Goal: Task Accomplishment & Management: Manage account settings

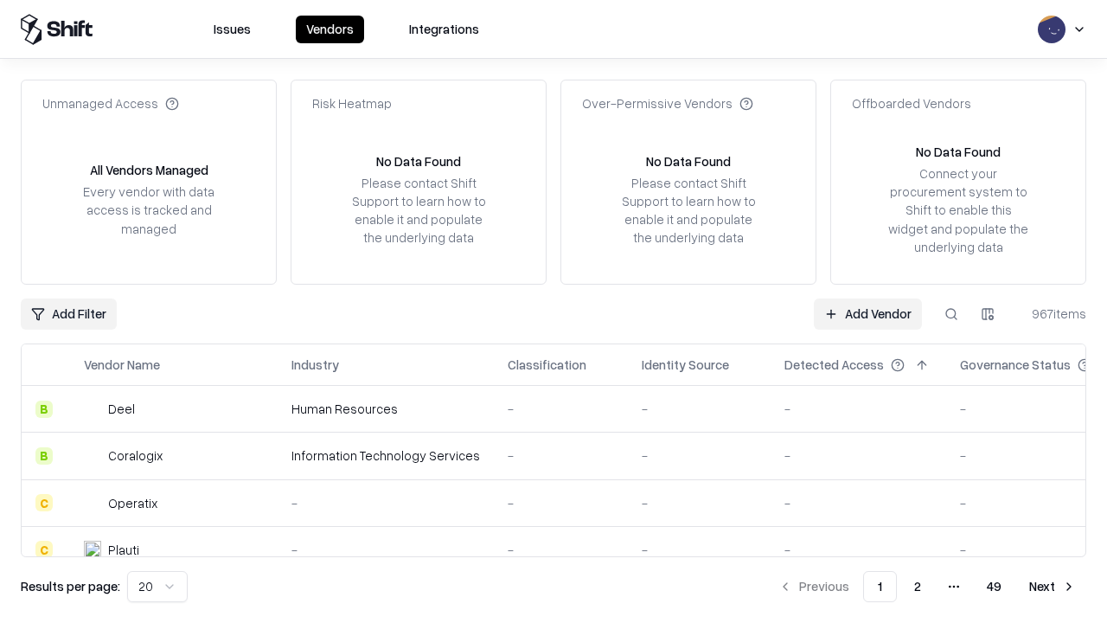
click at [867, 313] on link "Add Vendor" at bounding box center [868, 313] width 108 height 31
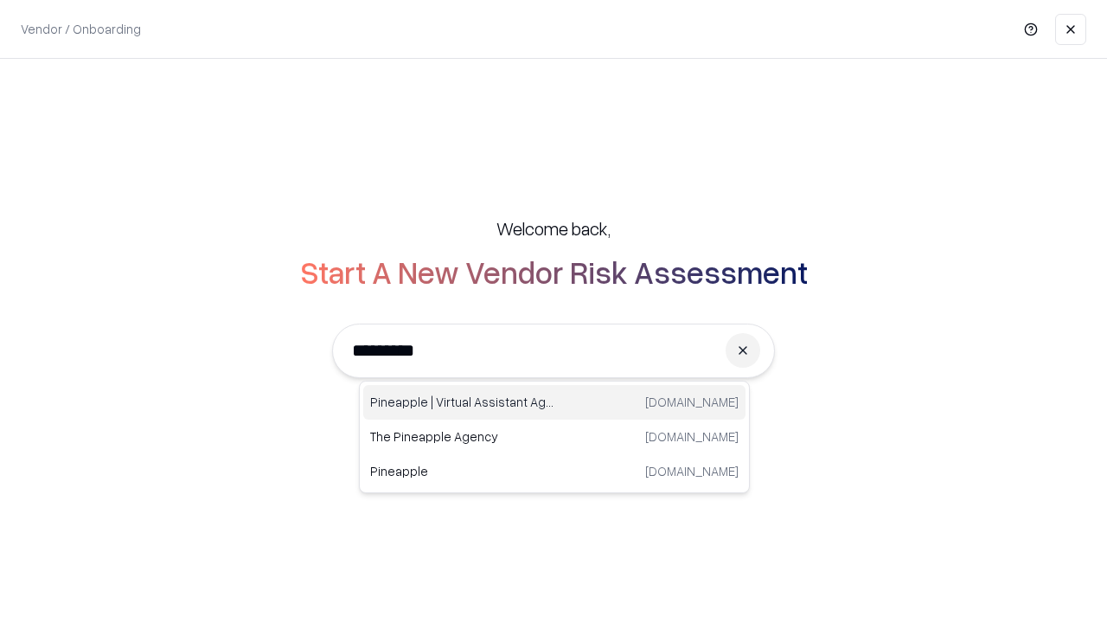
click at [554, 402] on div "Pineapple | Virtual Assistant Agency [DOMAIN_NAME]" at bounding box center [554, 402] width 382 height 35
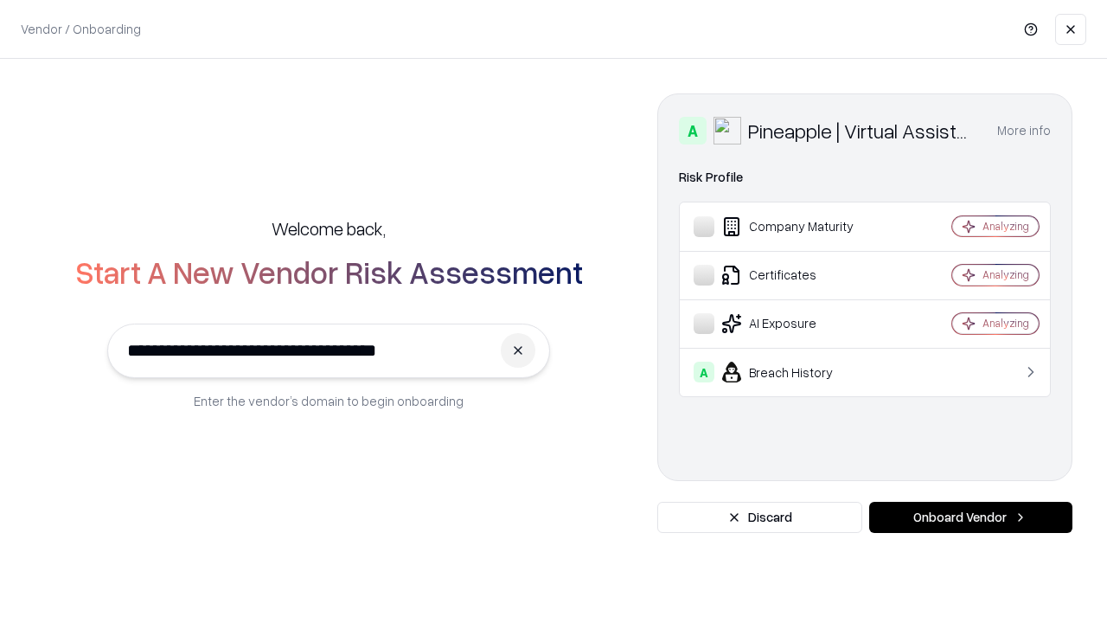
type input "**********"
click at [970, 517] on button "Onboard Vendor" at bounding box center [970, 517] width 203 height 31
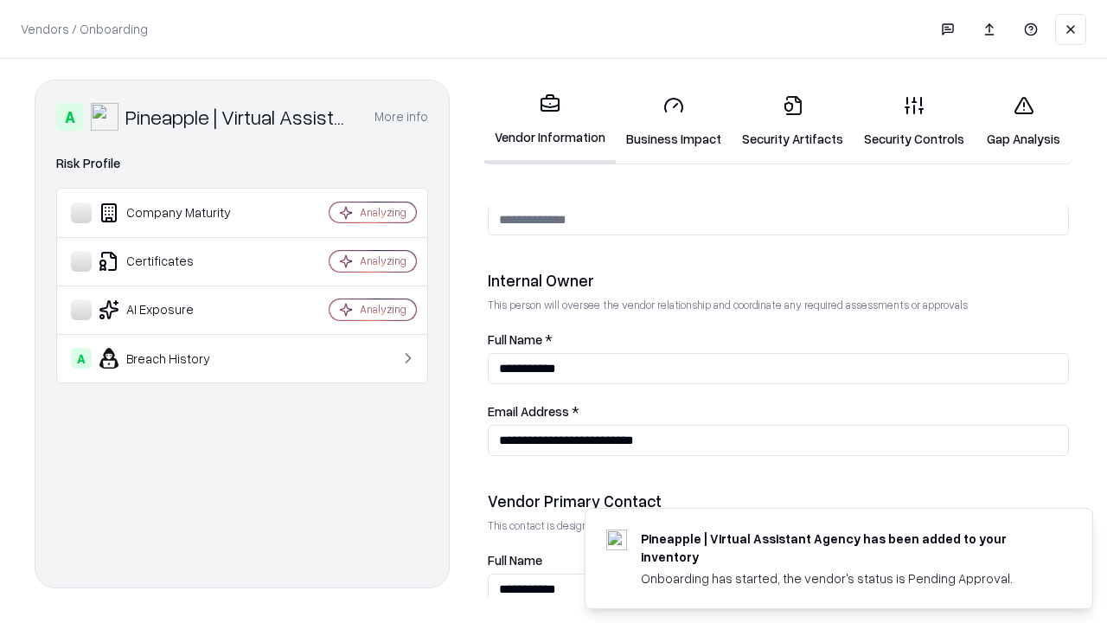
scroll to position [896, 0]
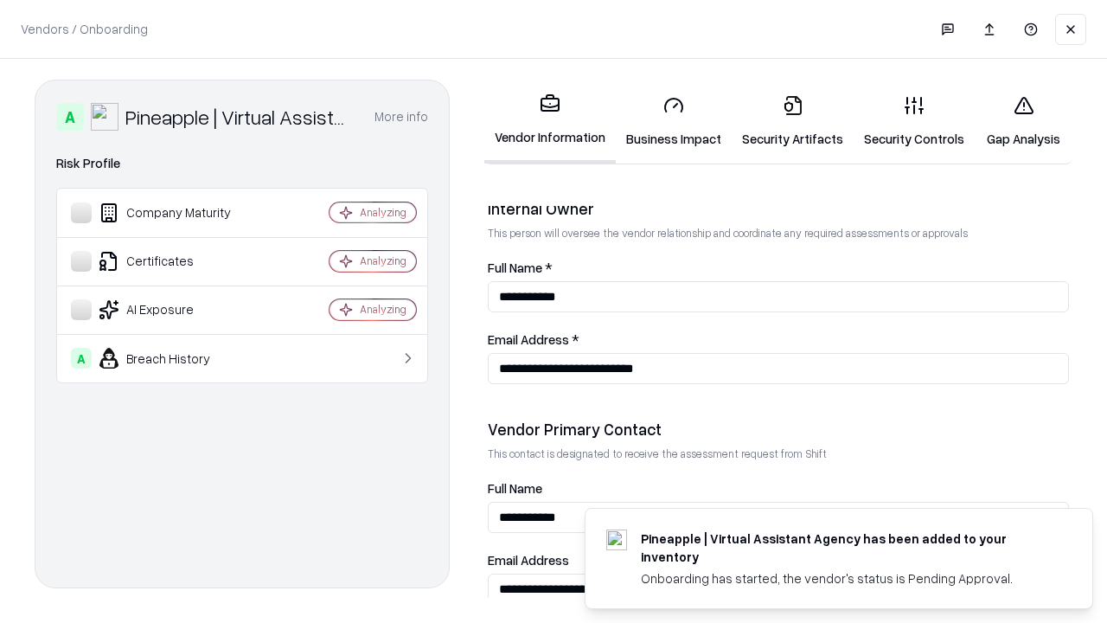
click at [792, 121] on link "Security Artifacts" at bounding box center [793, 121] width 122 height 80
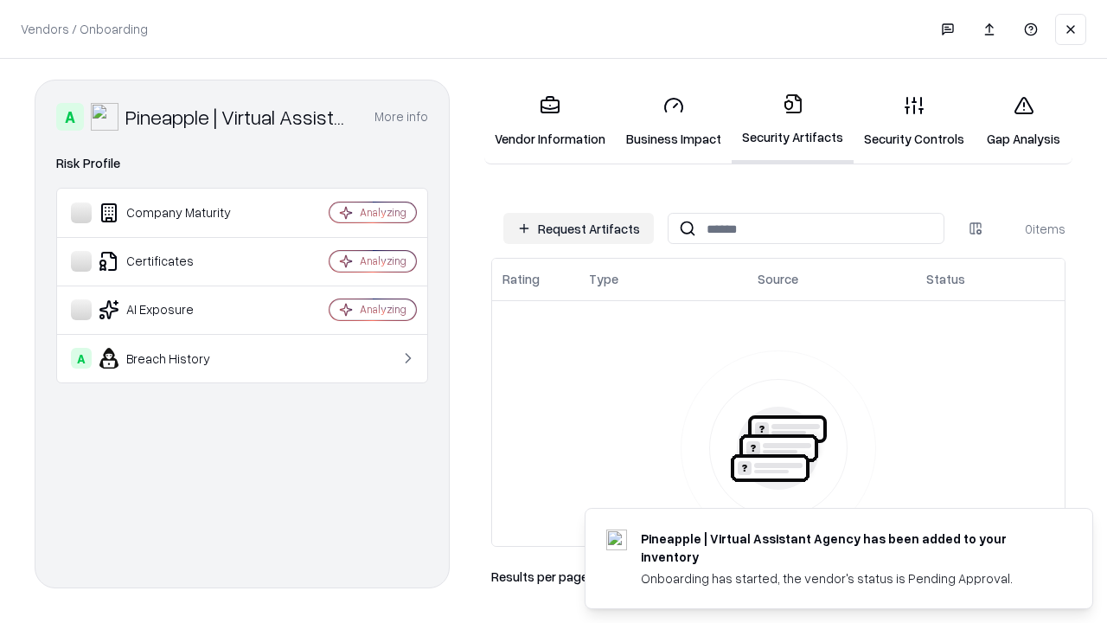
click at [579, 228] on button "Request Artifacts" at bounding box center [578, 228] width 150 height 31
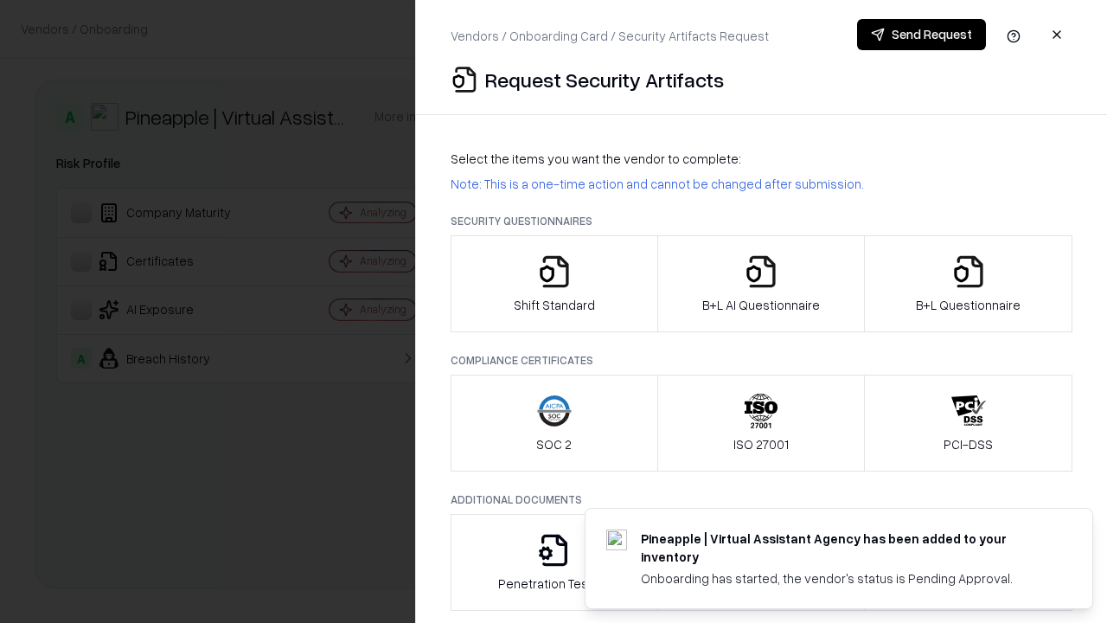
click at [968, 284] on icon "button" at bounding box center [968, 271] width 35 height 35
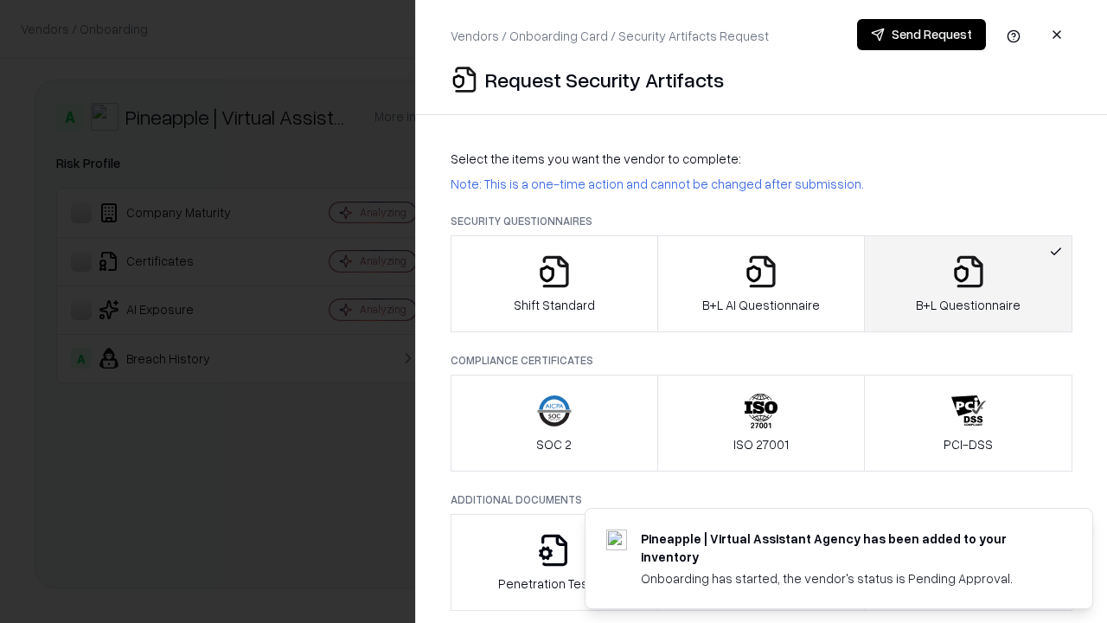
click at [760, 284] on icon "button" at bounding box center [761, 271] width 35 height 35
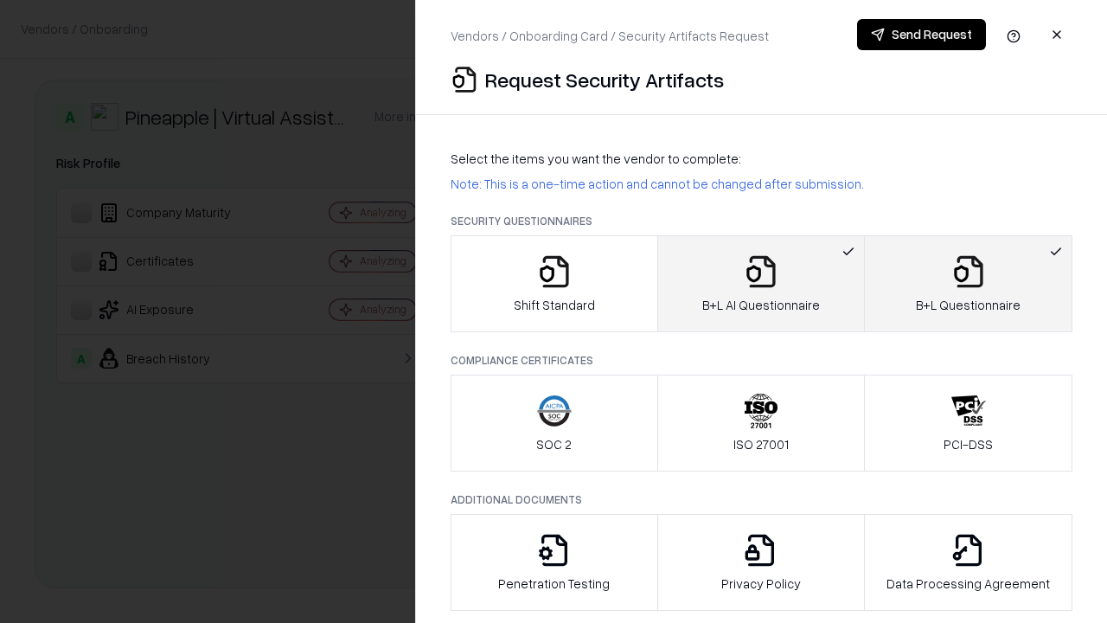
click at [921, 35] on button "Send Request" at bounding box center [921, 34] width 129 height 31
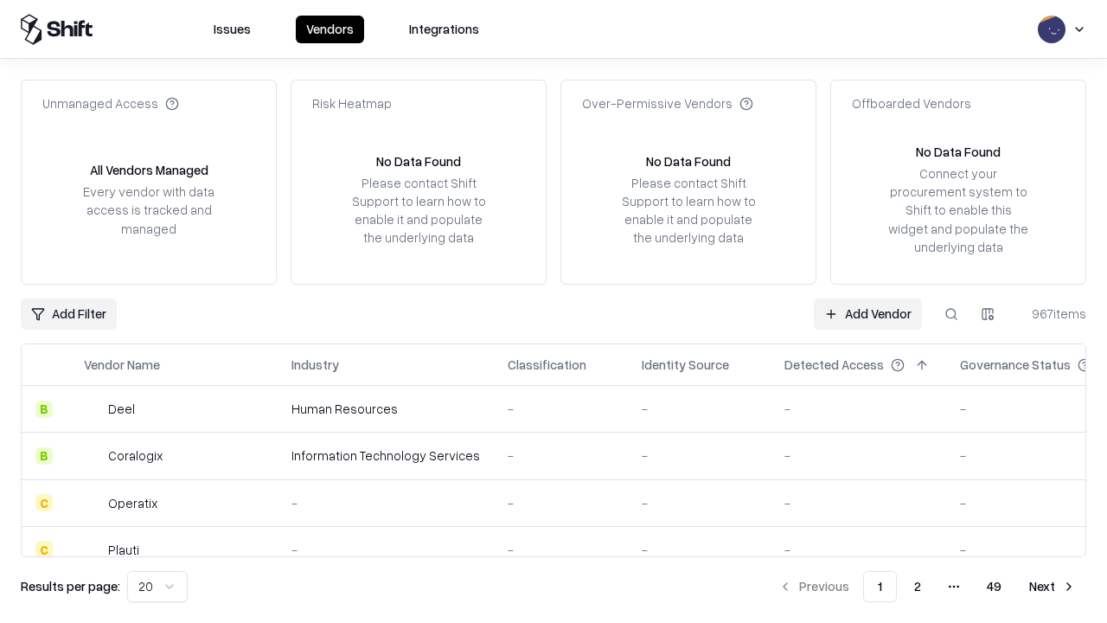
click at [951, 313] on button at bounding box center [951, 313] width 31 height 31
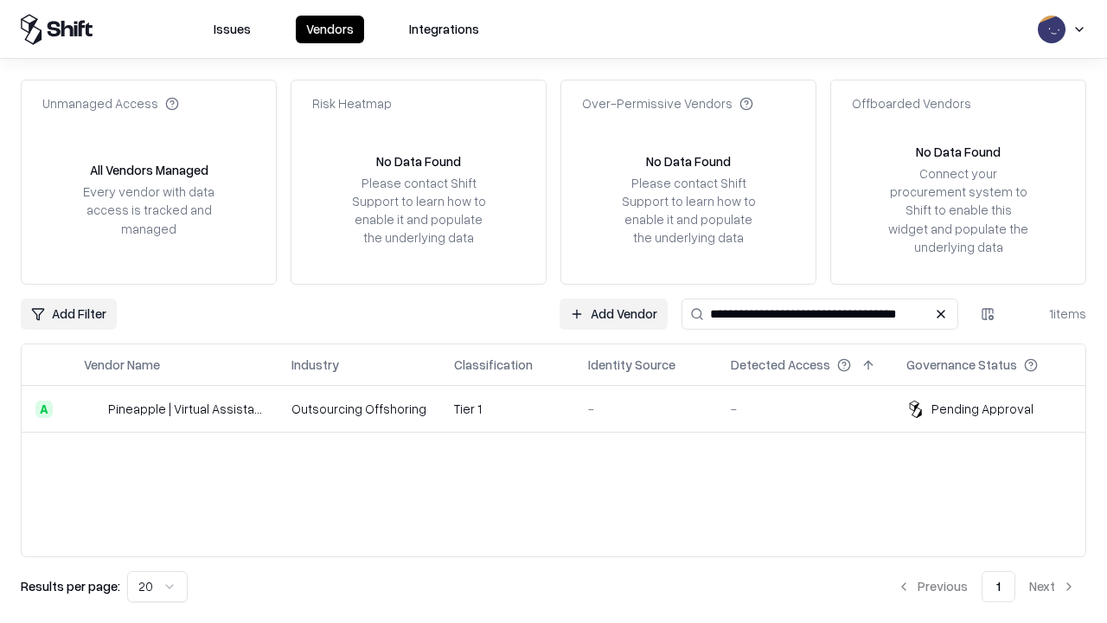
type input "**********"
click at [564, 408] on td "Tier 1" at bounding box center [507, 409] width 134 height 47
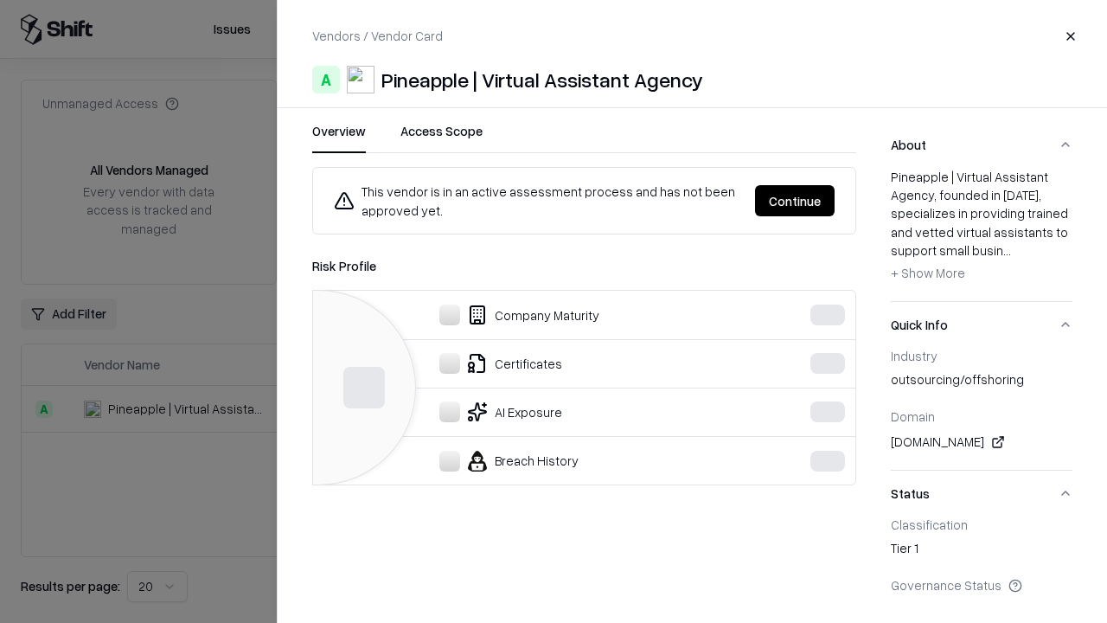
click at [795, 201] on button "Continue" at bounding box center [795, 200] width 80 height 31
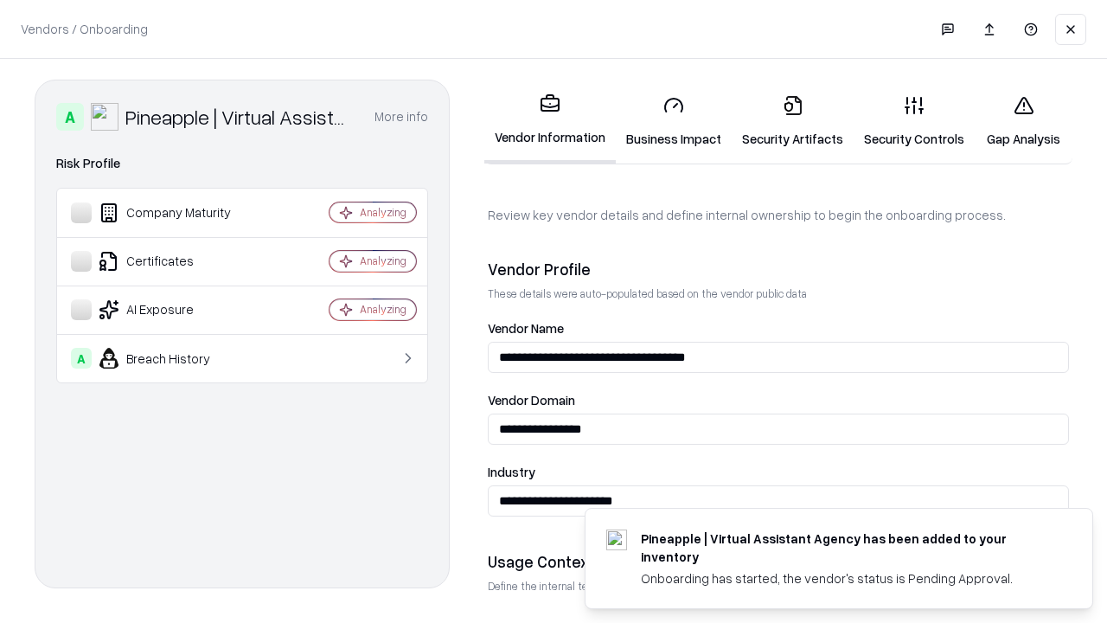
click at [792, 121] on link "Security Artifacts" at bounding box center [793, 121] width 122 height 80
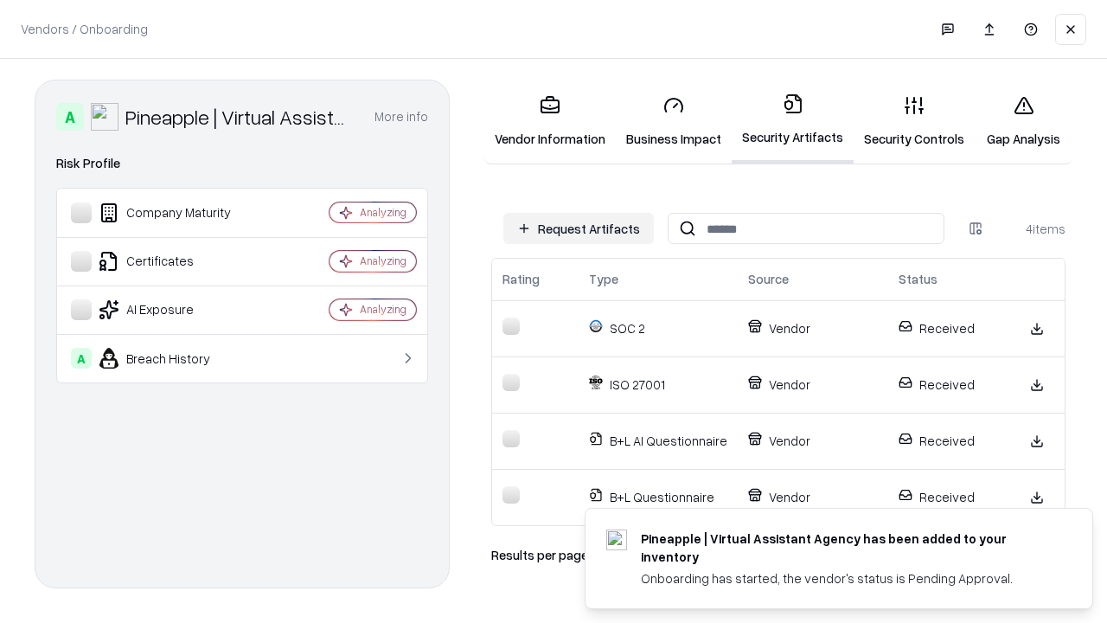
click at [1023, 121] on link "Gap Analysis" at bounding box center [1024, 121] width 98 height 80
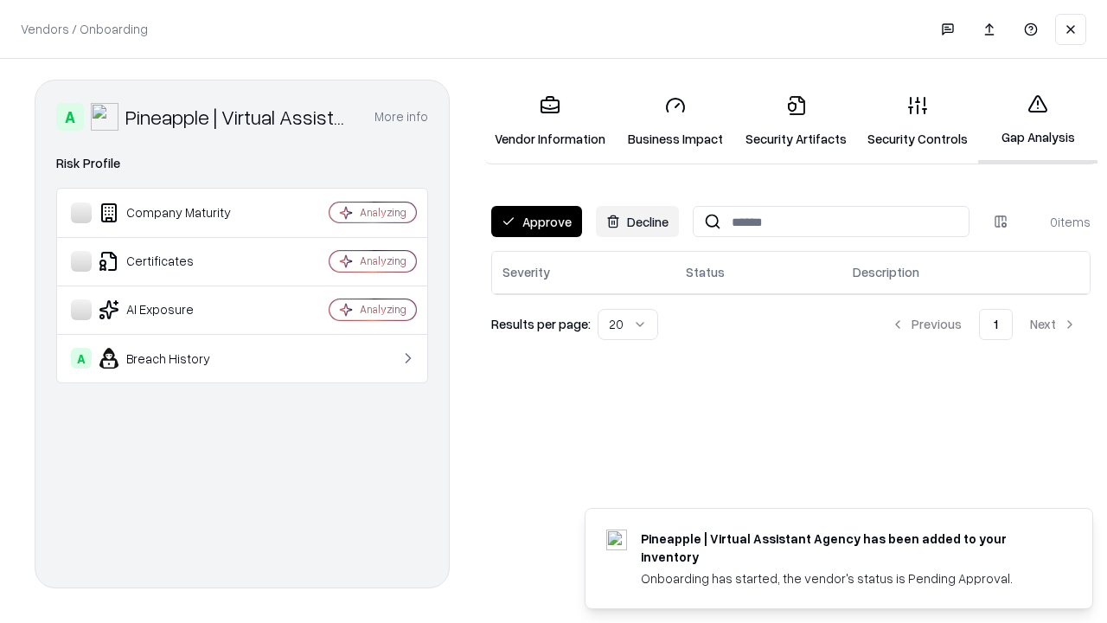
click at [536, 221] on button "Approve" at bounding box center [536, 221] width 91 height 31
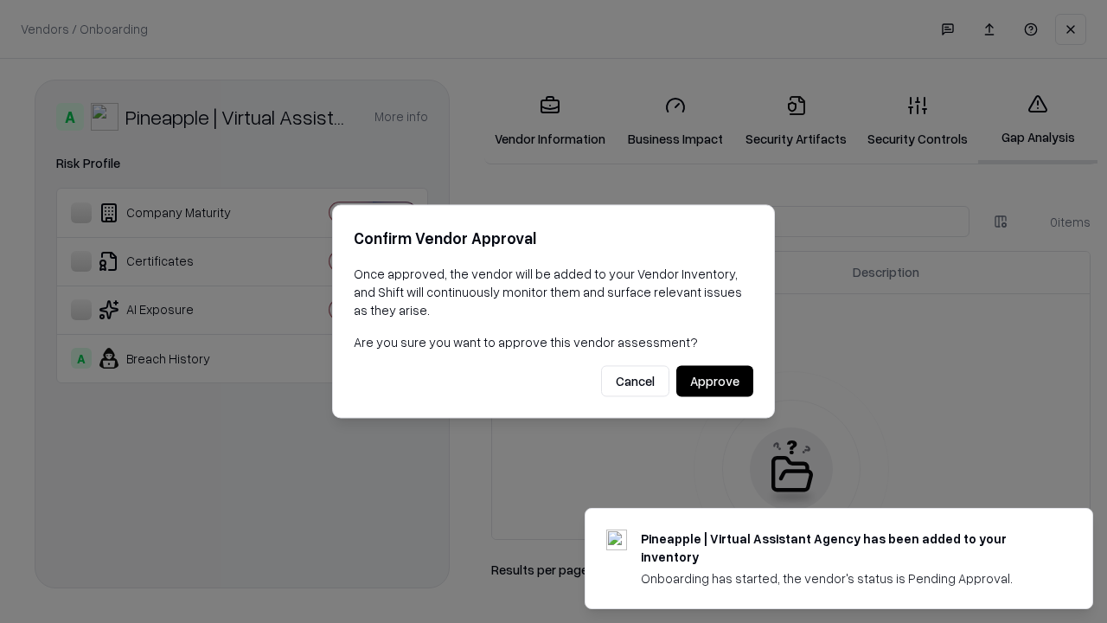
click at [714, 381] on button "Approve" at bounding box center [714, 381] width 77 height 31
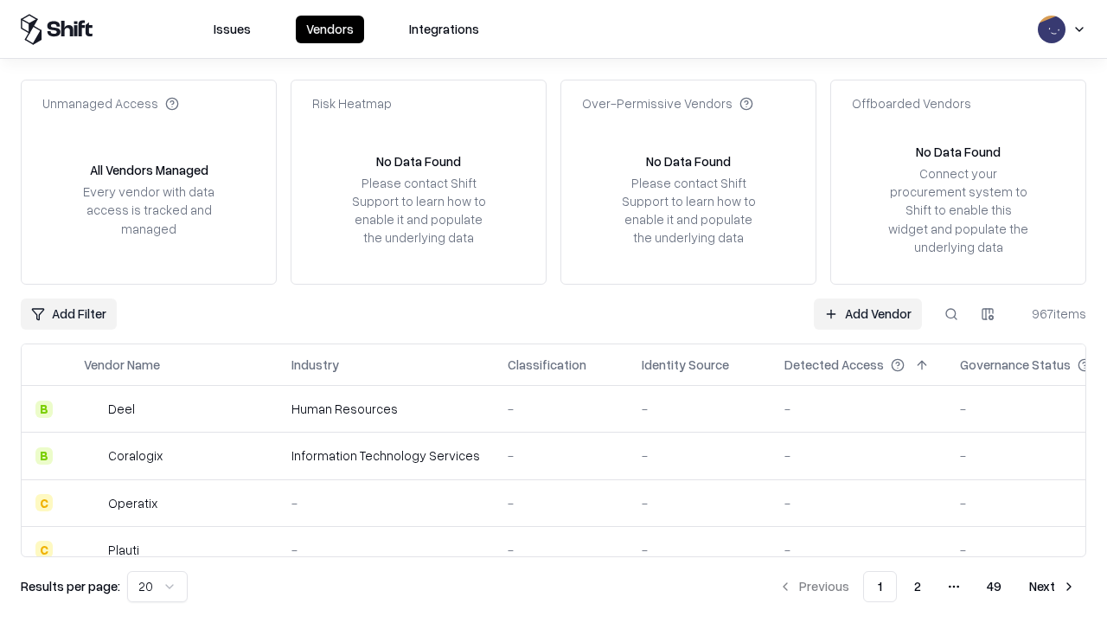
type input "**********"
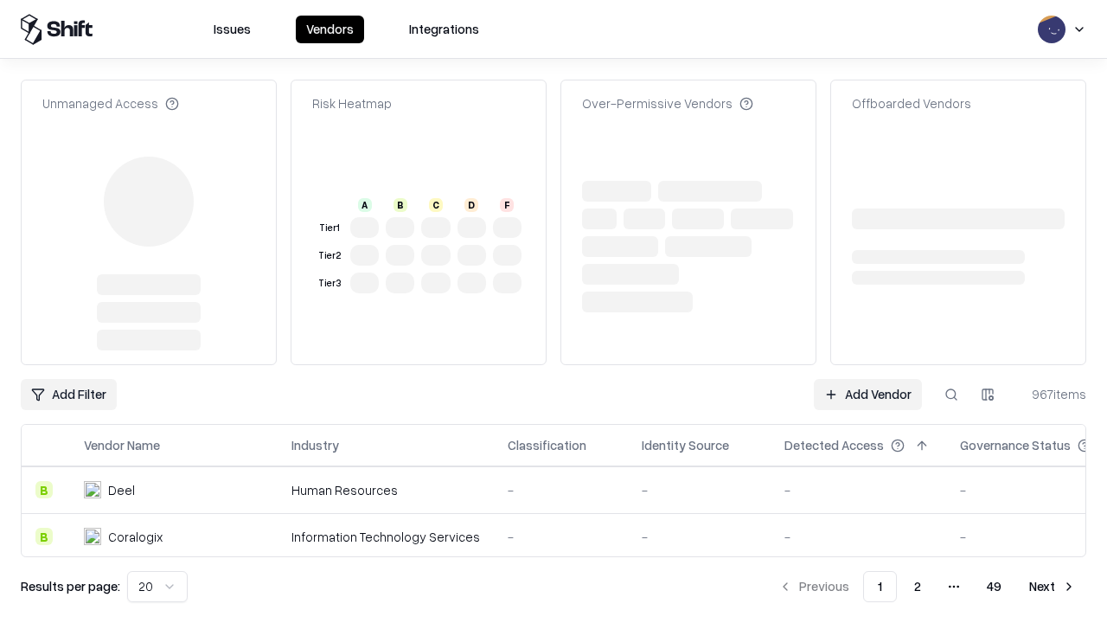
click at [867, 394] on link "Add Vendor" at bounding box center [868, 394] width 108 height 31
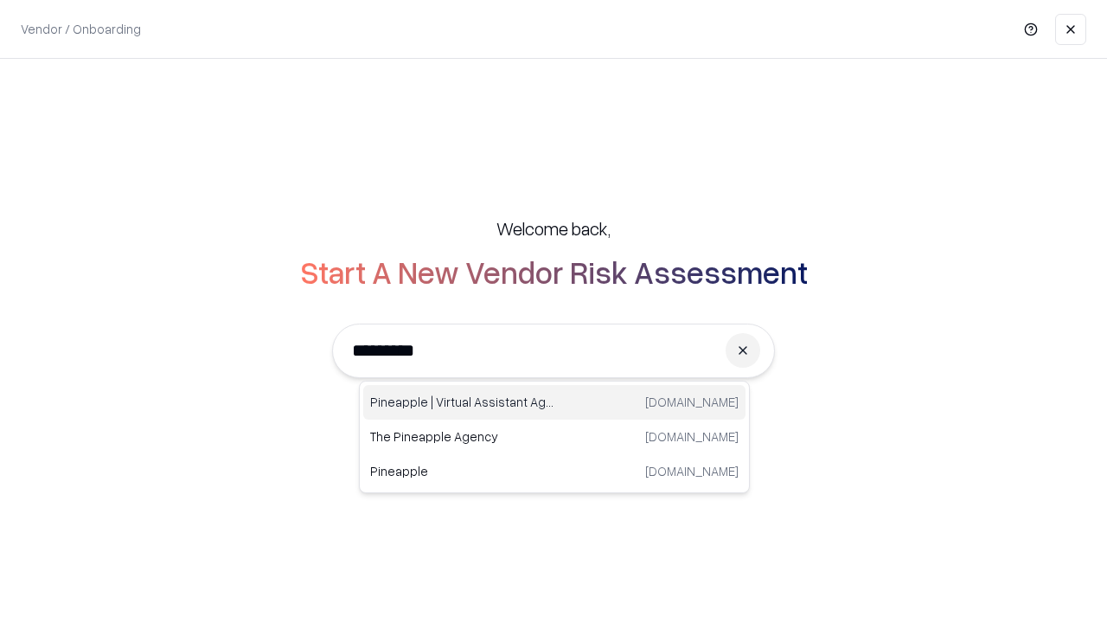
click at [554, 402] on div "Pineapple | Virtual Assistant Agency [DOMAIN_NAME]" at bounding box center [554, 402] width 382 height 35
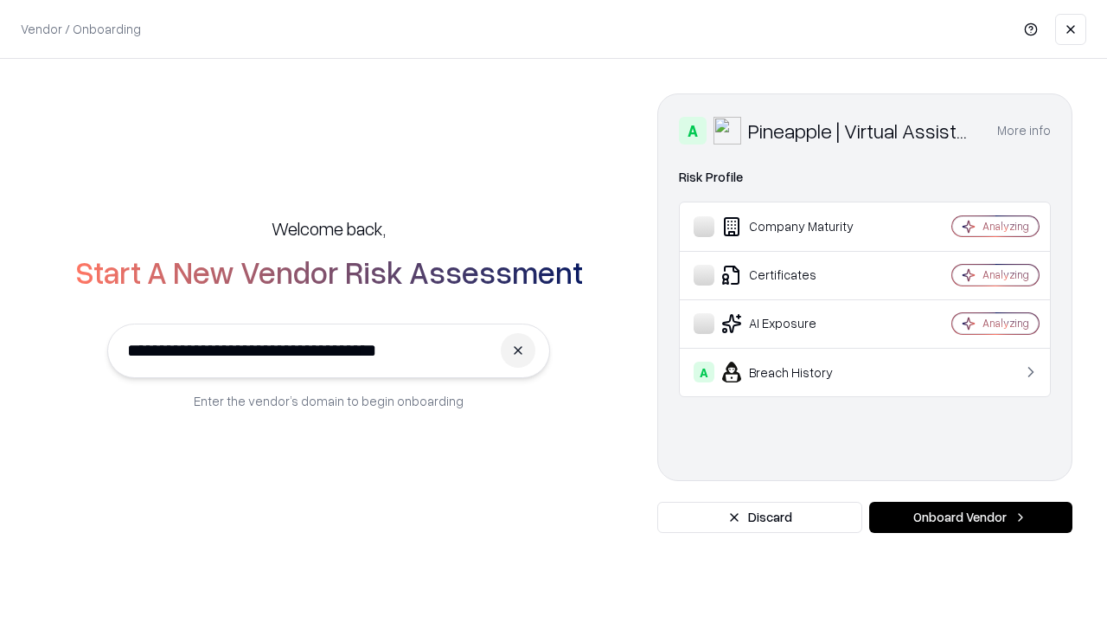
type input "**********"
click at [970, 517] on button "Onboard Vendor" at bounding box center [970, 517] width 203 height 31
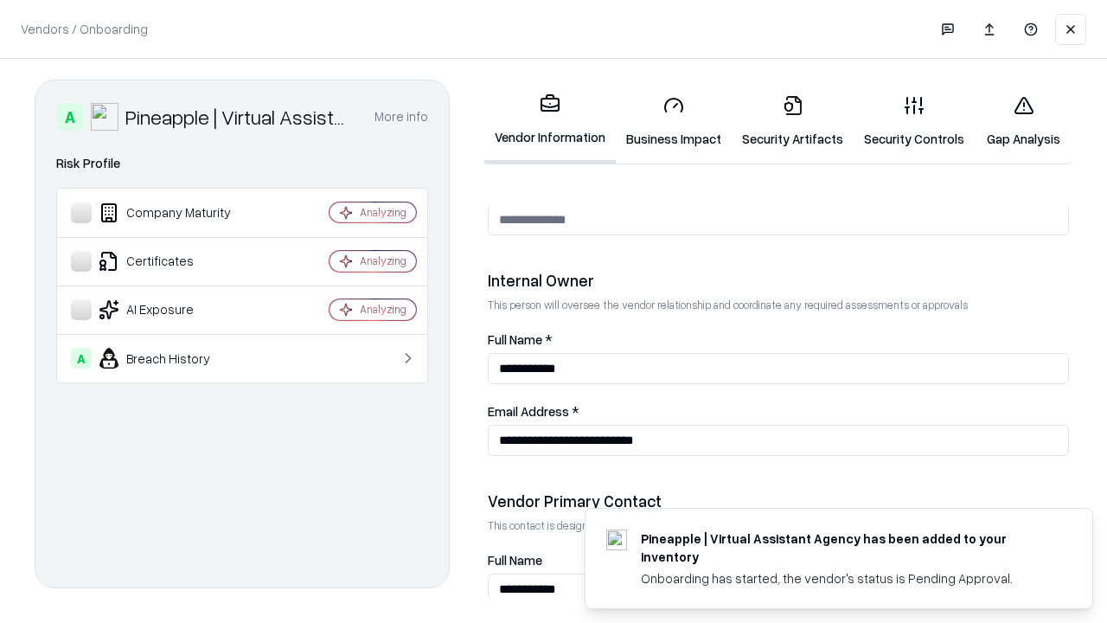
scroll to position [896, 0]
